Goal: Information Seeking & Learning: Learn about a topic

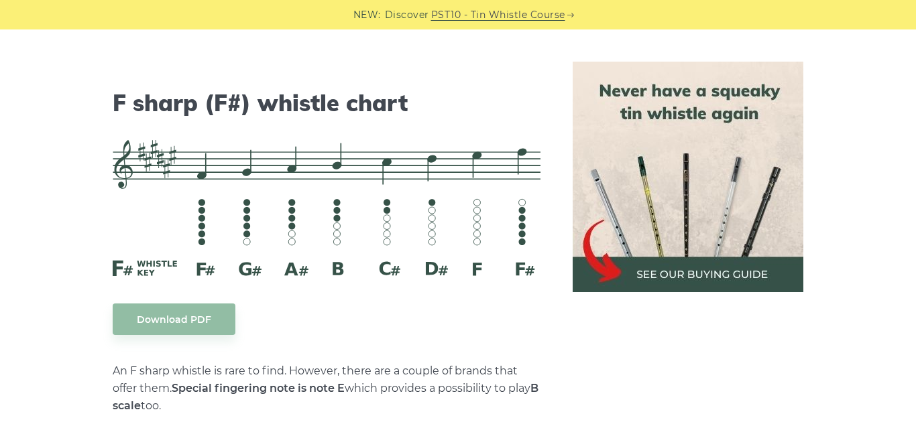
scroll to position [6522, 0]
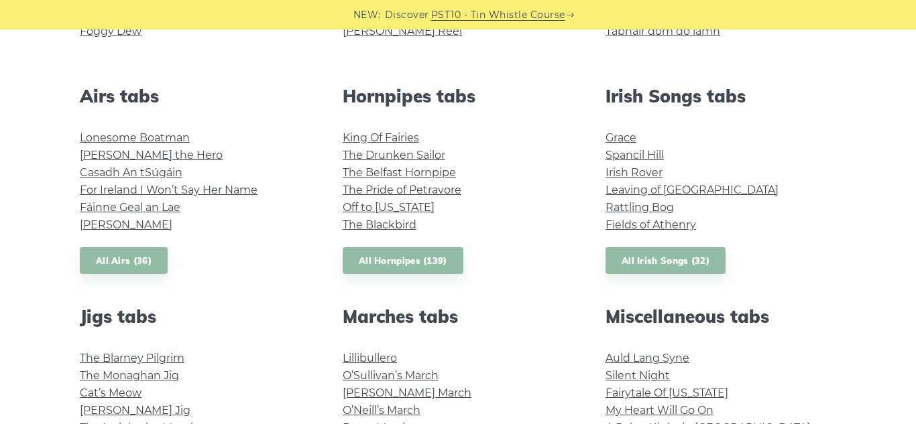
scroll to position [502, 0]
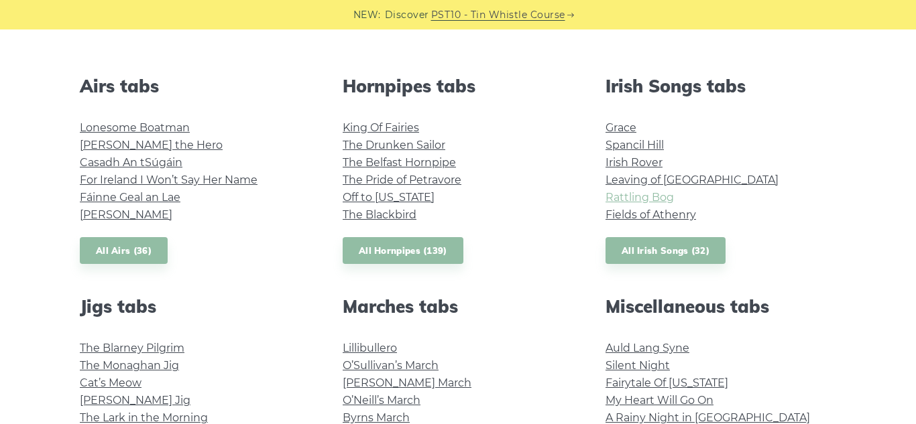
click at [647, 203] on link "Rattling Bog" at bounding box center [640, 197] width 68 height 13
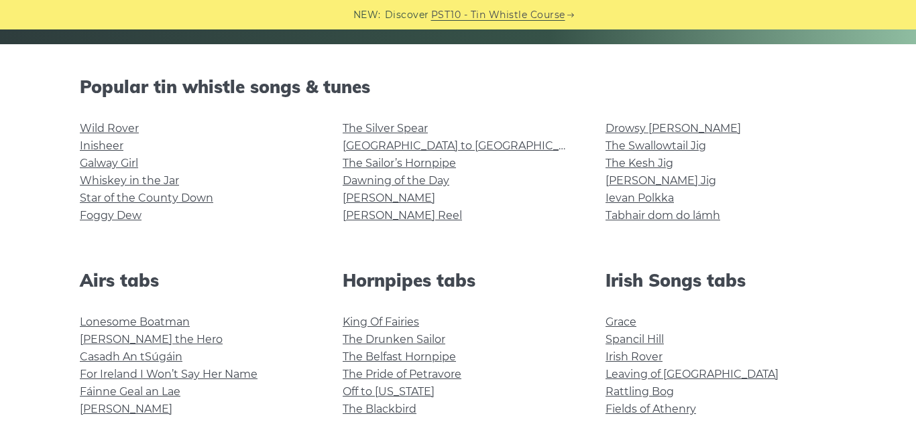
scroll to position [313, 0]
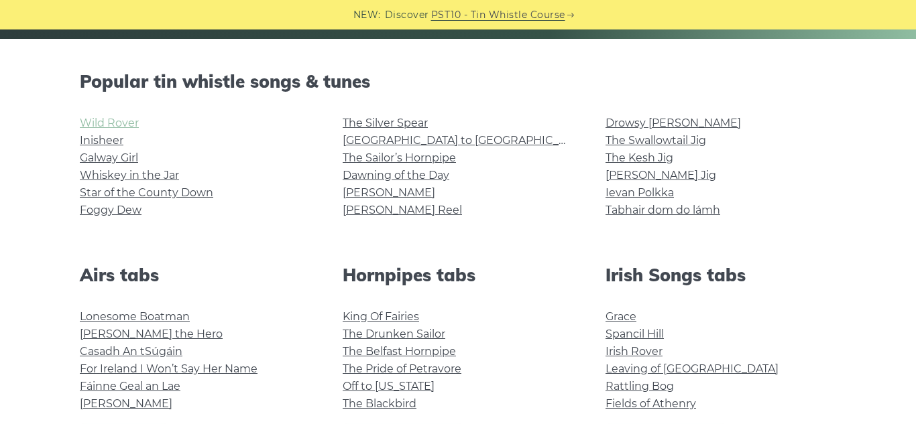
click at [117, 123] on link "Wild Rover" at bounding box center [109, 123] width 59 height 13
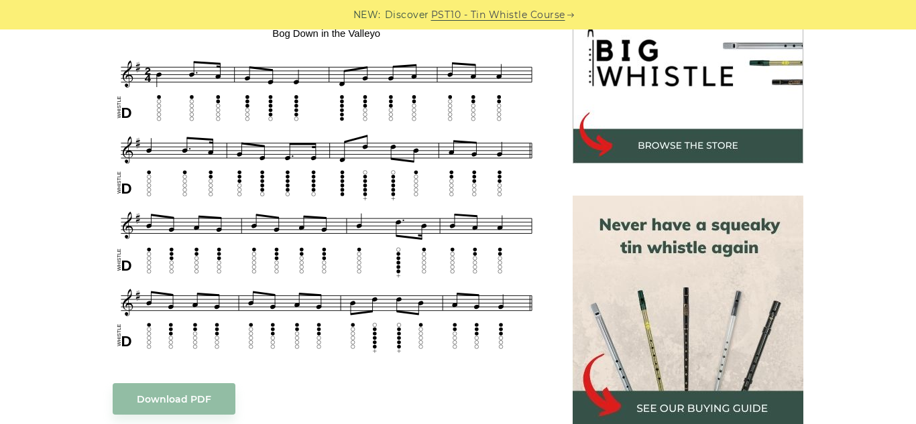
scroll to position [448, 0]
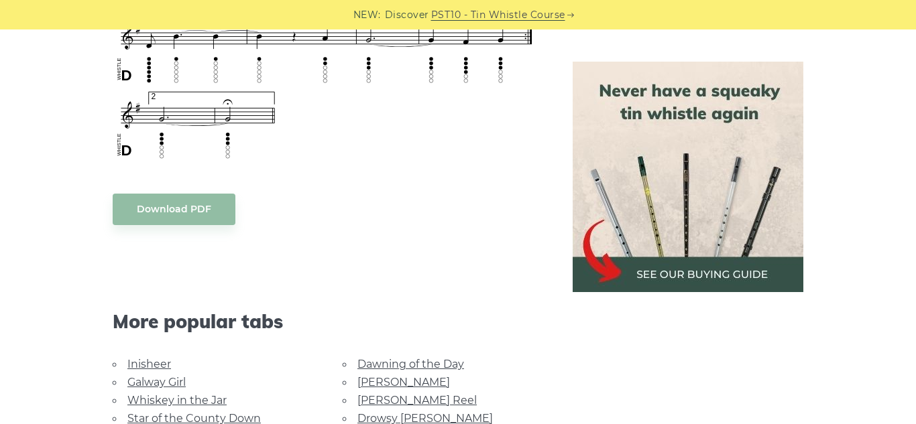
scroll to position [1084, 0]
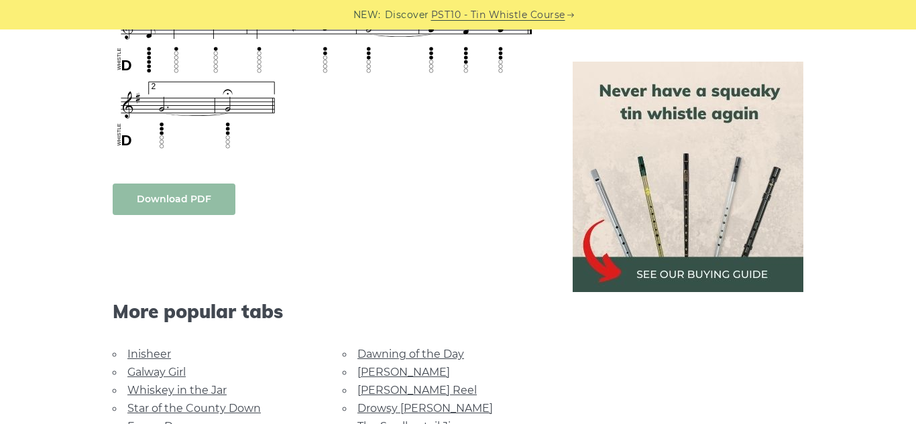
click at [161, 199] on body "NEW: Discover PST10 - Tin Whistle Course Lessons Fingering Charts Tabs & Notes …" at bounding box center [458, 178] width 916 height 2525
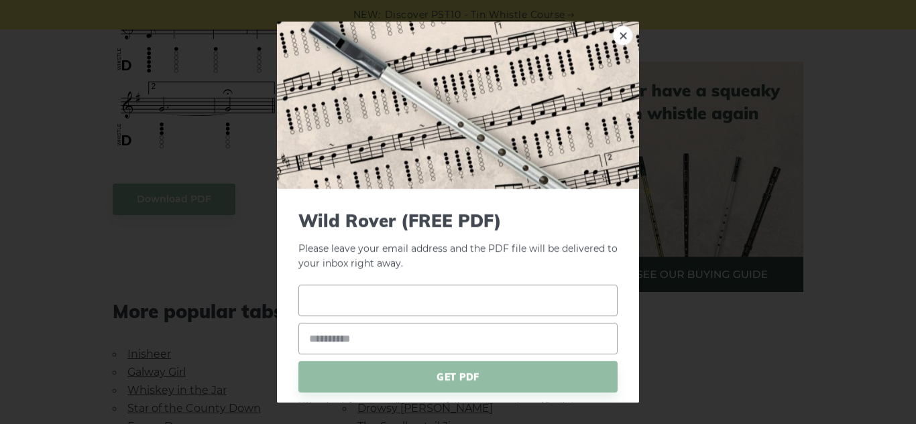
click at [413, 305] on input "text" at bounding box center [457, 301] width 319 height 32
type input "********"
type input "**********"
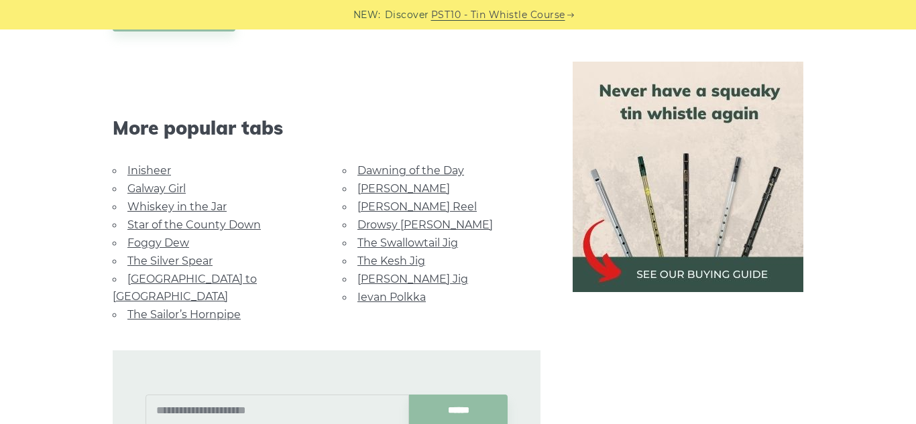
scroll to position [1257, 0]
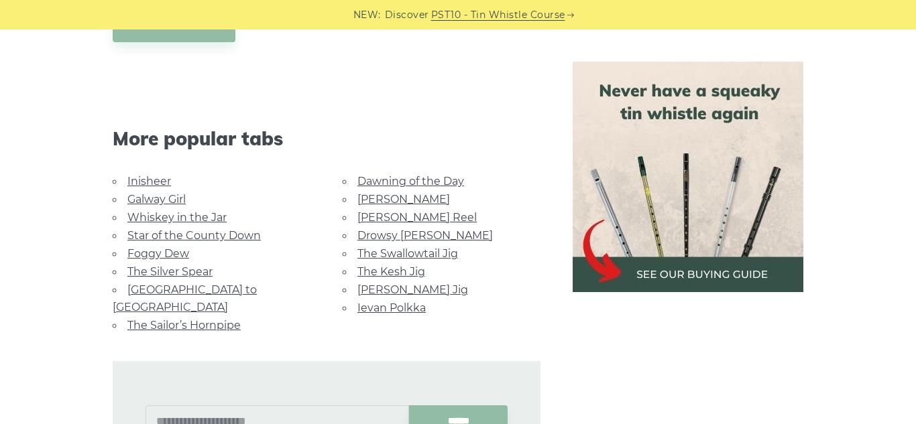
click at [190, 319] on link "The Sailor’s Hornpipe" at bounding box center [183, 325] width 113 height 13
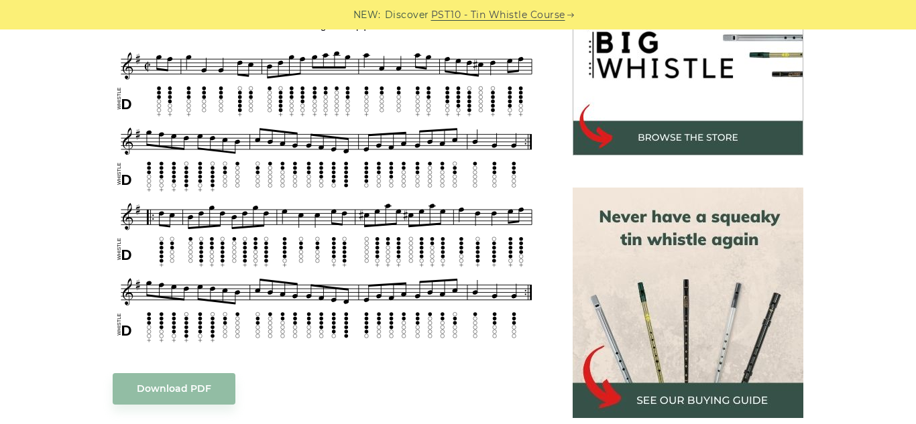
scroll to position [461, 0]
